Goal: Register for event/course

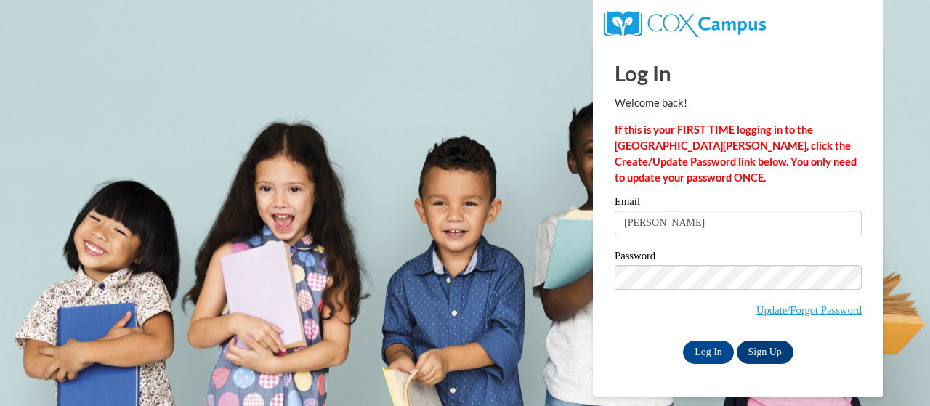
type input "marquita.holmes@udc.edu"
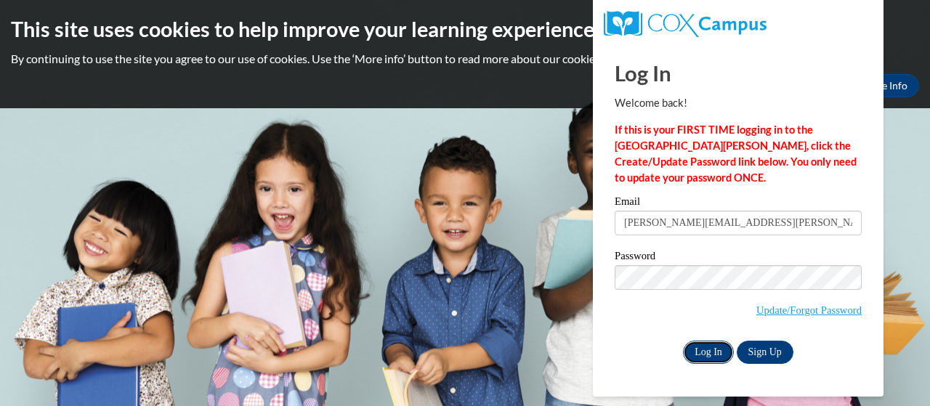
click at [702, 353] on input "Log In" at bounding box center [708, 352] width 51 height 23
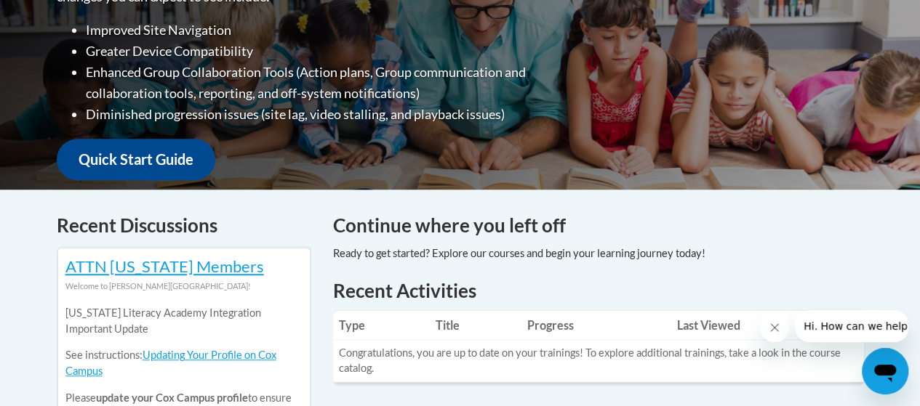
scroll to position [142, 0]
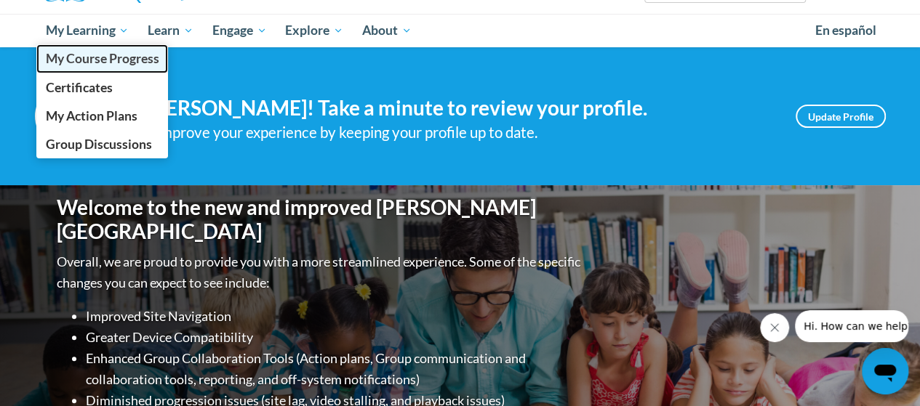
click at [68, 44] on link "My Course Progress" at bounding box center [102, 58] width 132 height 28
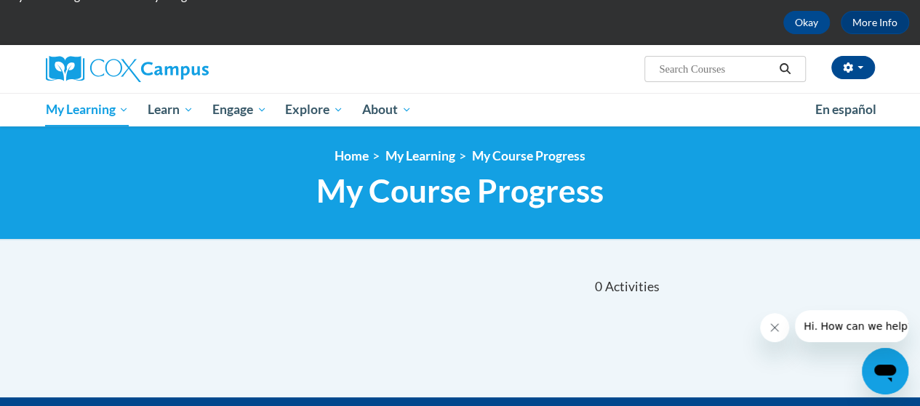
scroll to position [52, 0]
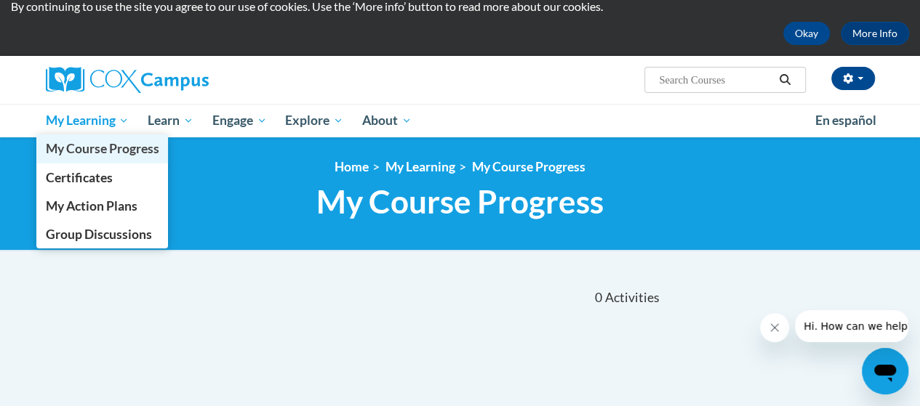
click at [81, 152] on span "My Course Progress" at bounding box center [101, 148] width 113 height 15
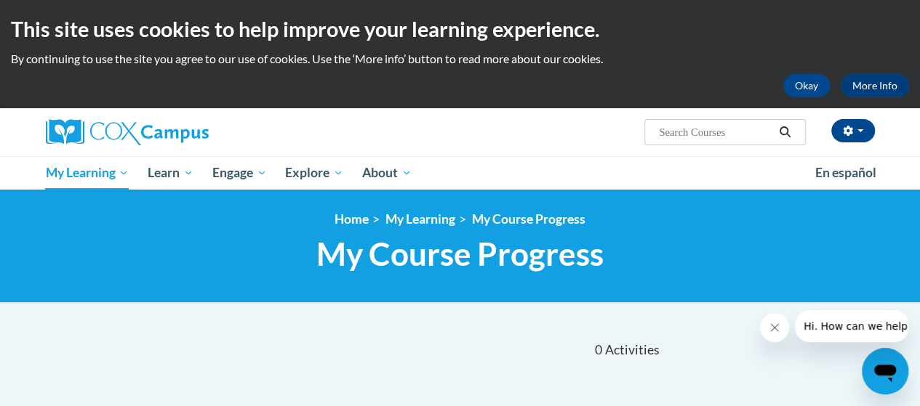
click at [775, 140] on button "Search" at bounding box center [784, 132] width 22 height 17
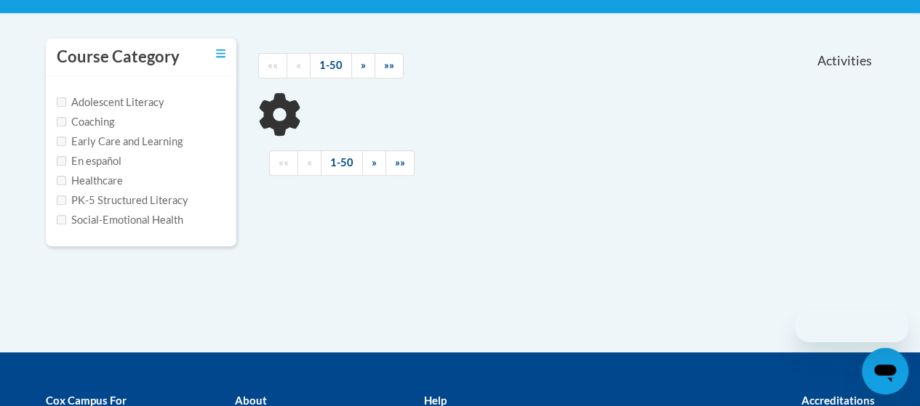
scroll to position [339, 0]
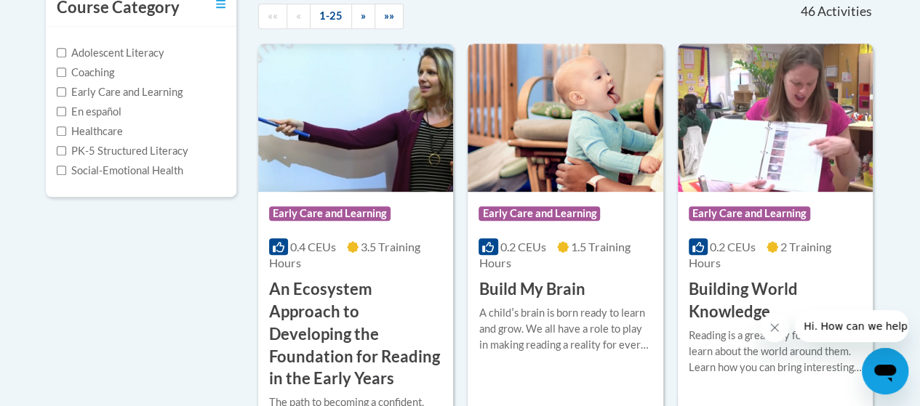
click at [553, 293] on h3 "Build My Brain" at bounding box center [531, 289] width 106 height 23
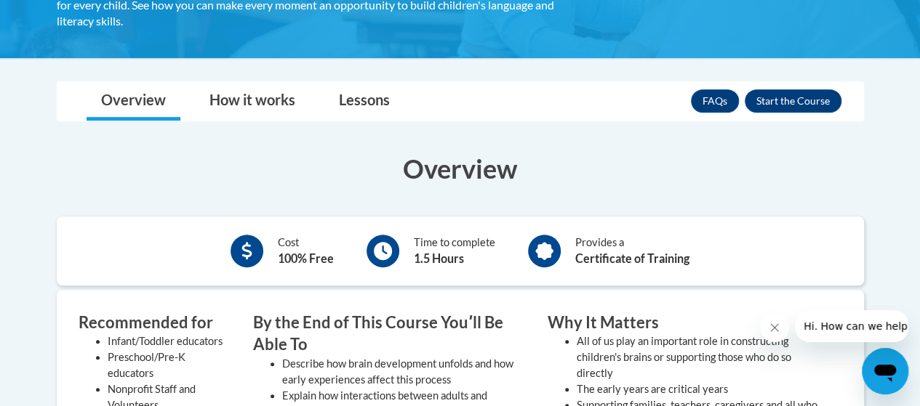
scroll to position [314, 0]
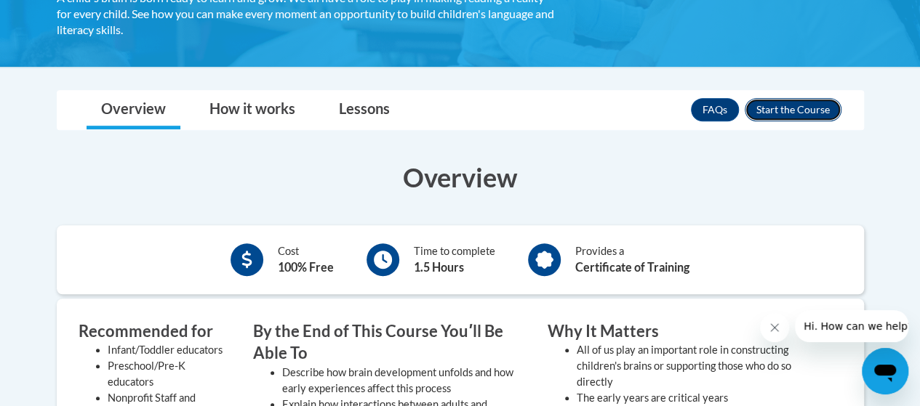
click at [807, 109] on button "Enroll" at bounding box center [792, 109] width 97 height 23
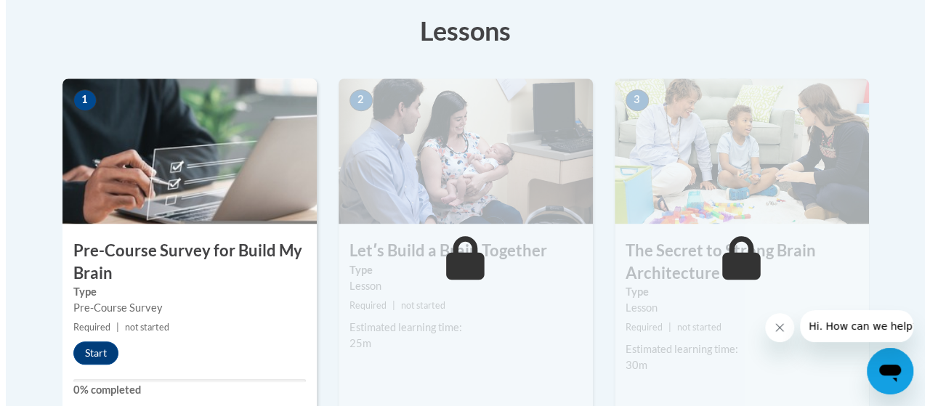
scroll to position [423, 0]
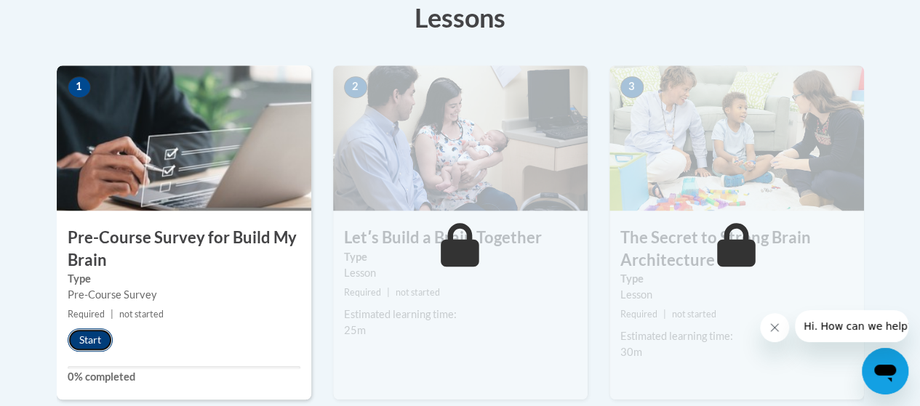
click at [97, 331] on button "Start" at bounding box center [90, 340] width 45 height 23
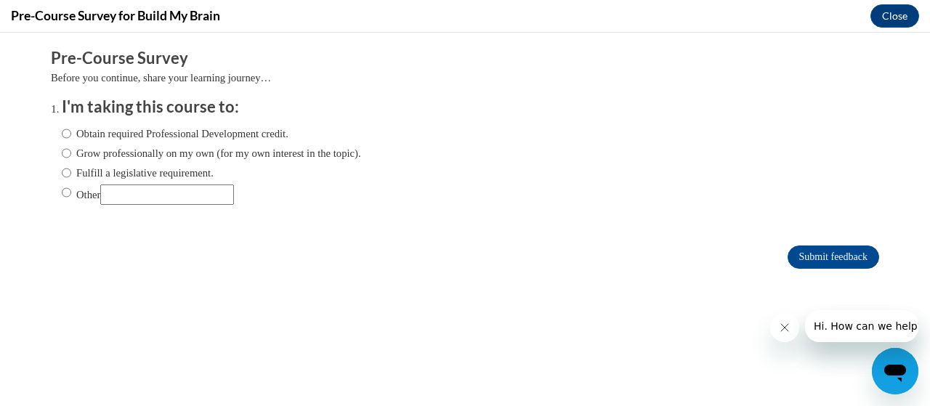
scroll to position [0, 0]
click at [62, 142] on input "Obtain required Professional Development credit." at bounding box center [66, 134] width 9 height 16
radio input "true"
click at [812, 262] on input "Submit feedback" at bounding box center [834, 257] width 92 height 23
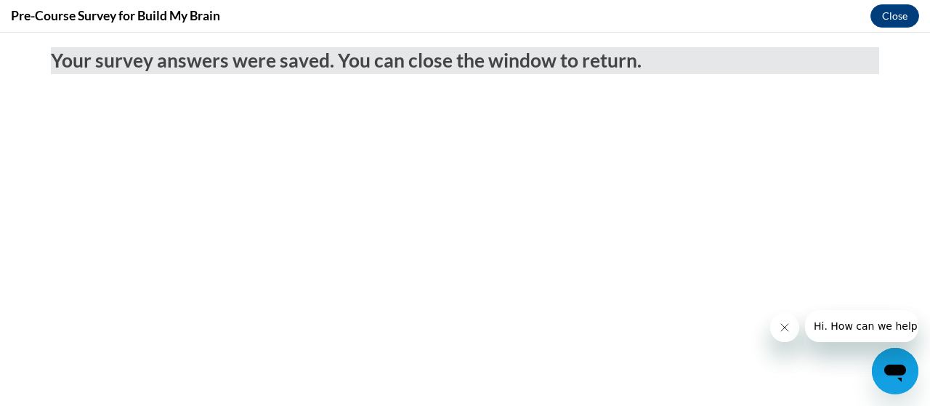
click at [793, 315] on button "Close message from company" at bounding box center [784, 327] width 29 height 29
click at [791, 331] on button "Close message from company" at bounding box center [784, 327] width 29 height 29
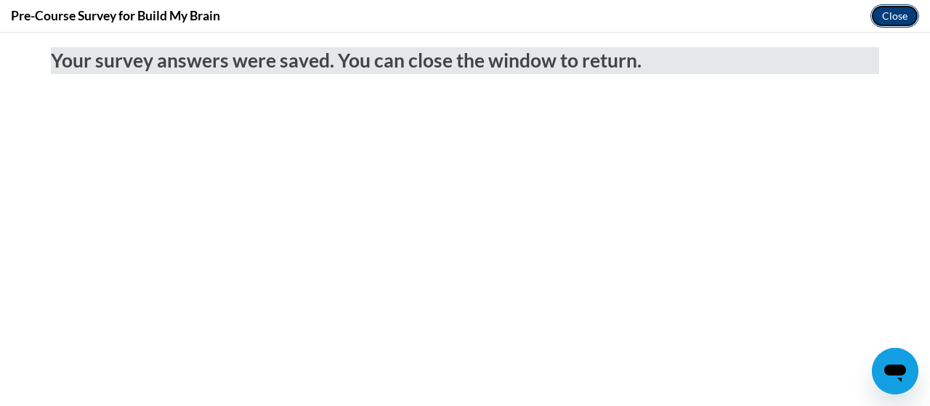
click at [891, 13] on button "Close" at bounding box center [895, 15] width 49 height 23
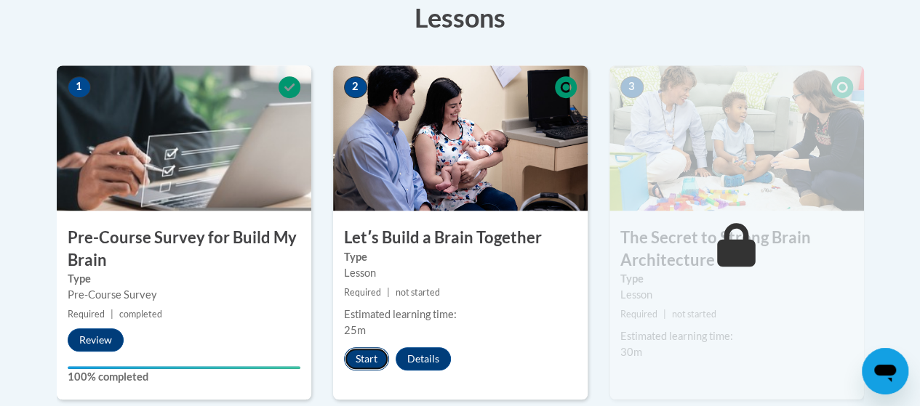
click at [361, 350] on button "Start" at bounding box center [366, 358] width 45 height 23
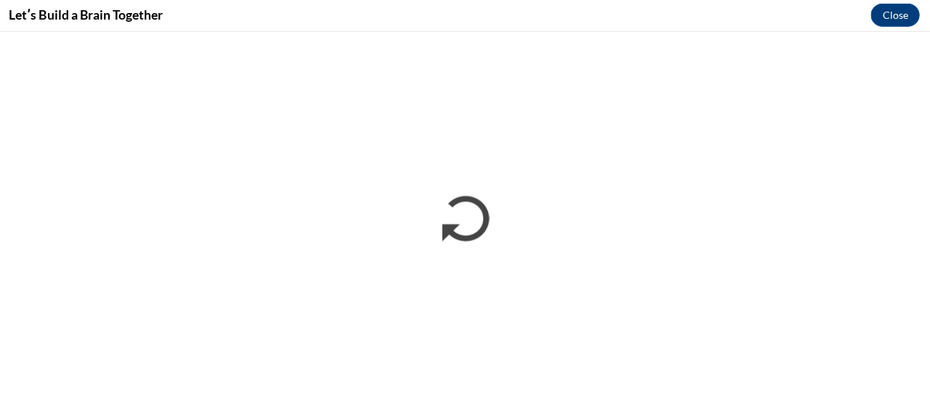
scroll to position [420, 0]
